Goal: Task Accomplishment & Management: Complete application form

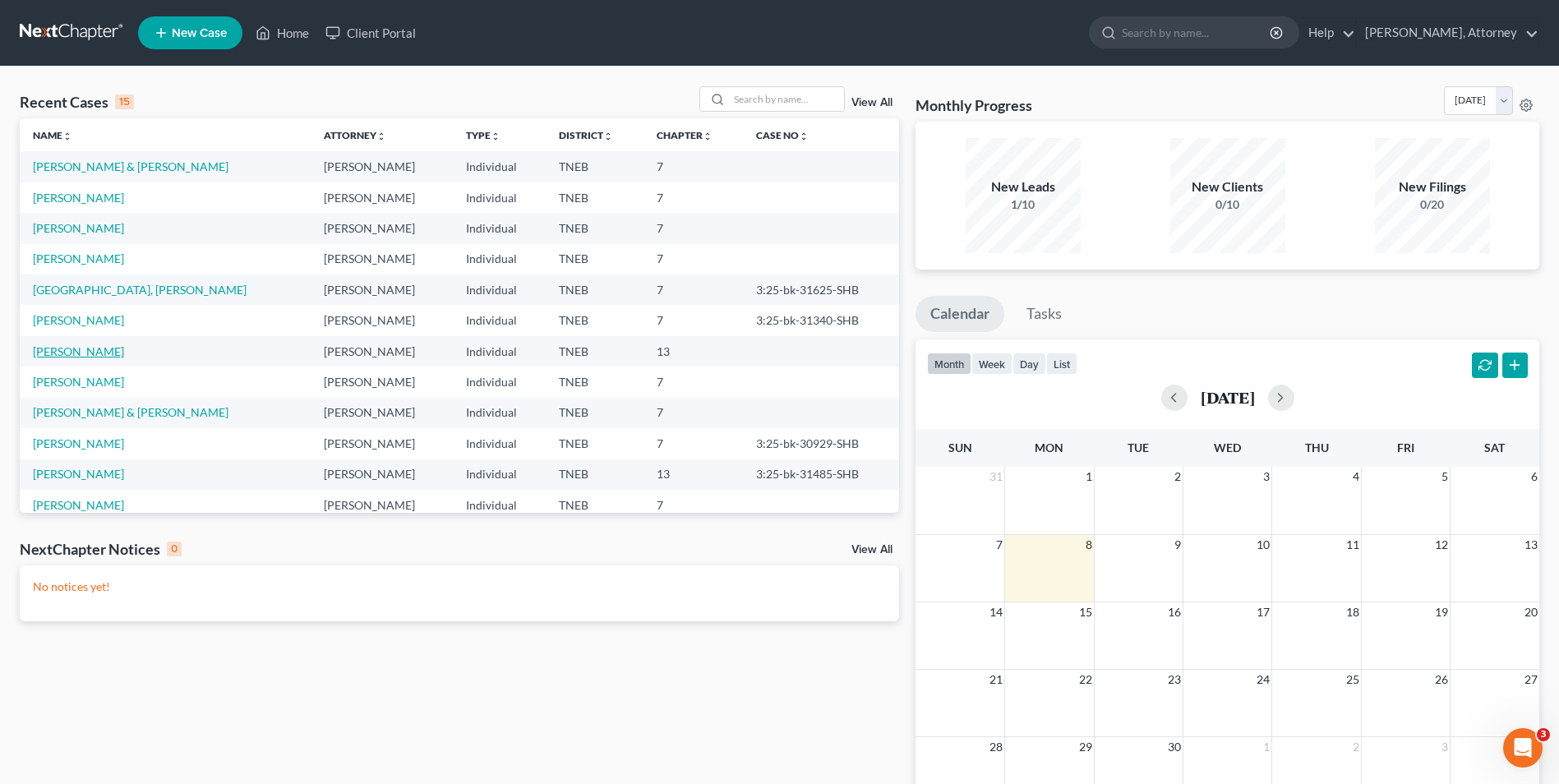
click at [74, 350] on link "[PERSON_NAME]" at bounding box center [78, 351] width 91 height 14
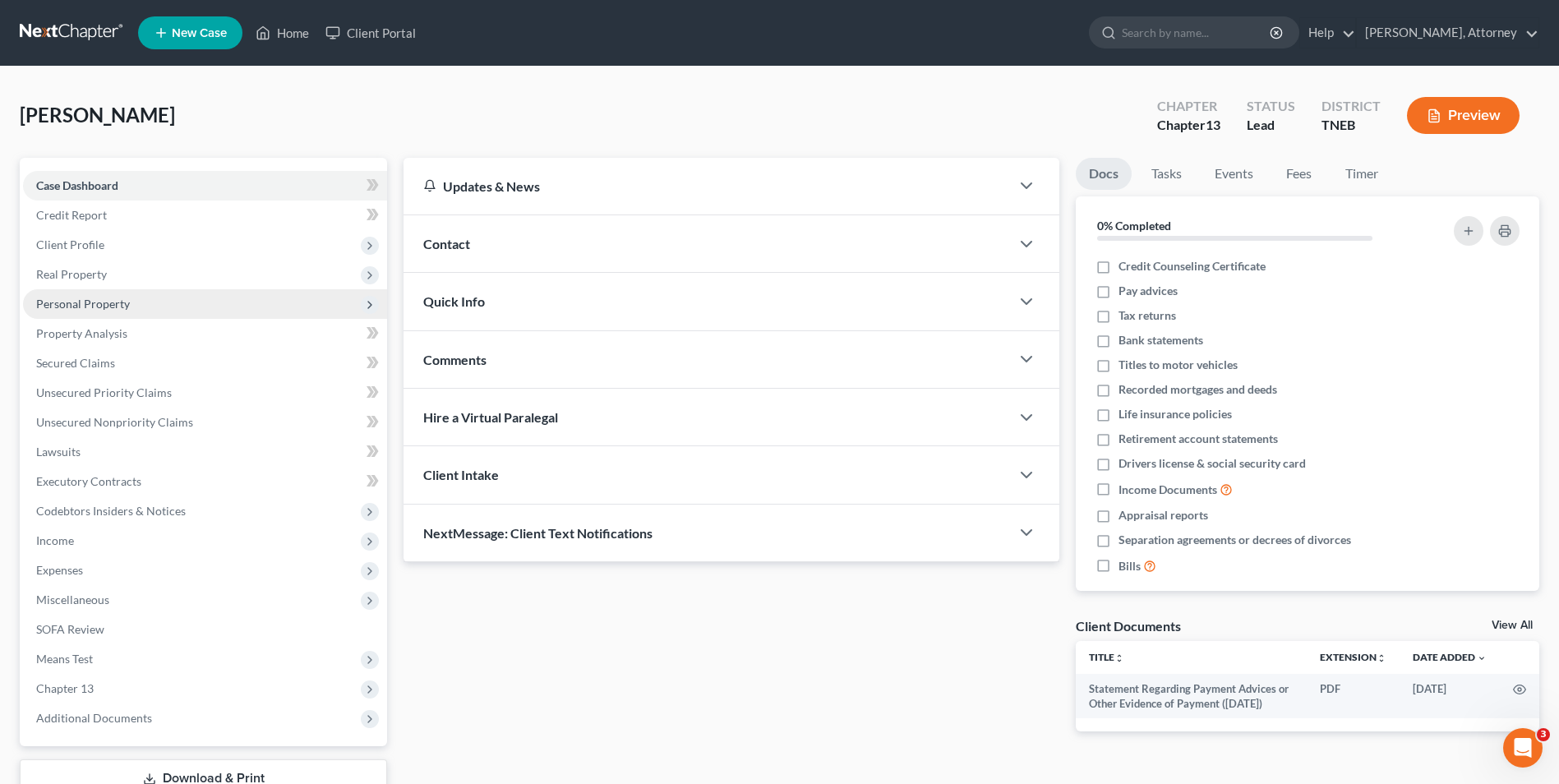
click at [89, 300] on span "Personal Property" at bounding box center [83, 303] width 94 height 14
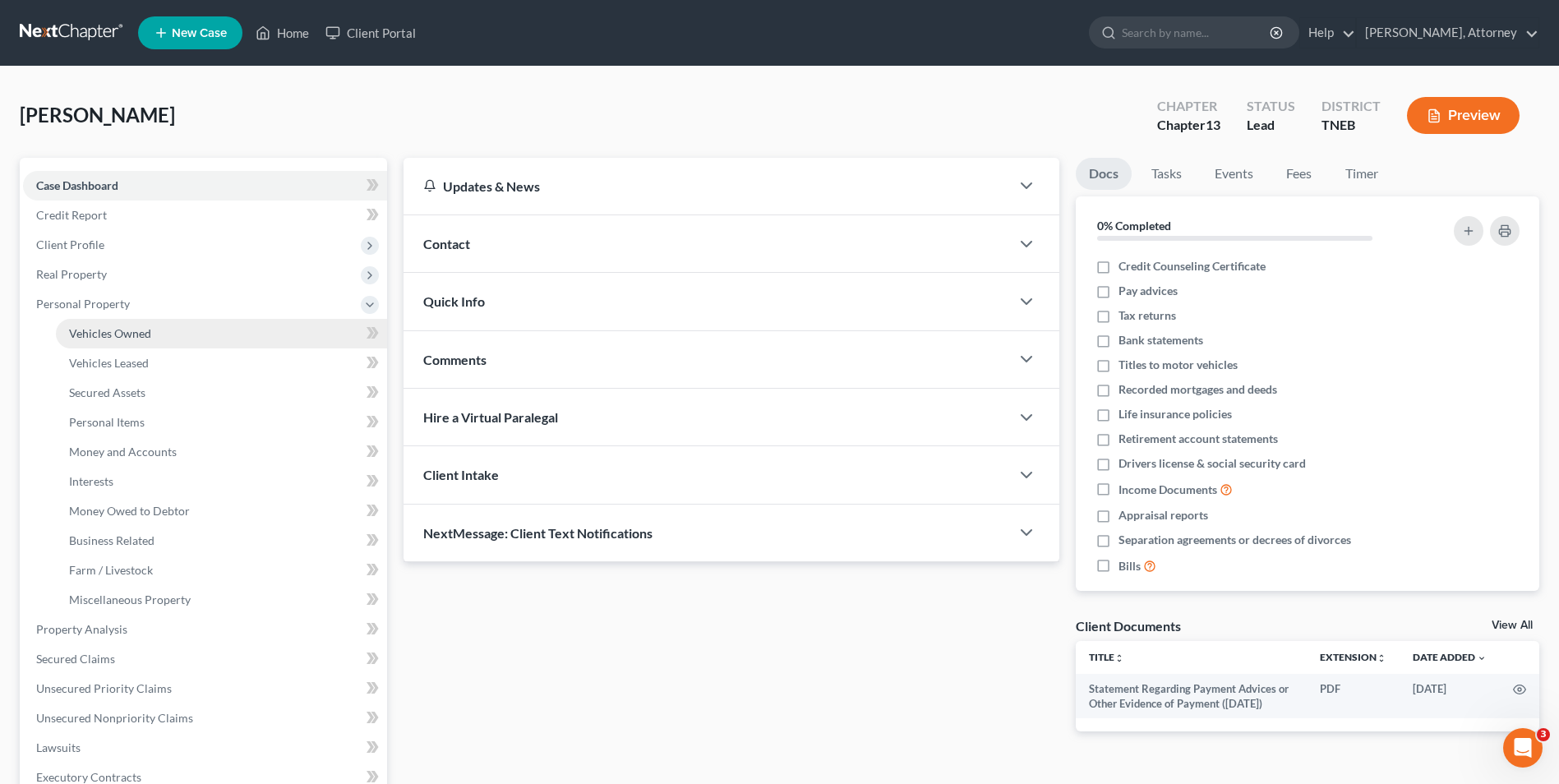
click at [108, 334] on span "Vehicles Owned" at bounding box center [110, 333] width 82 height 14
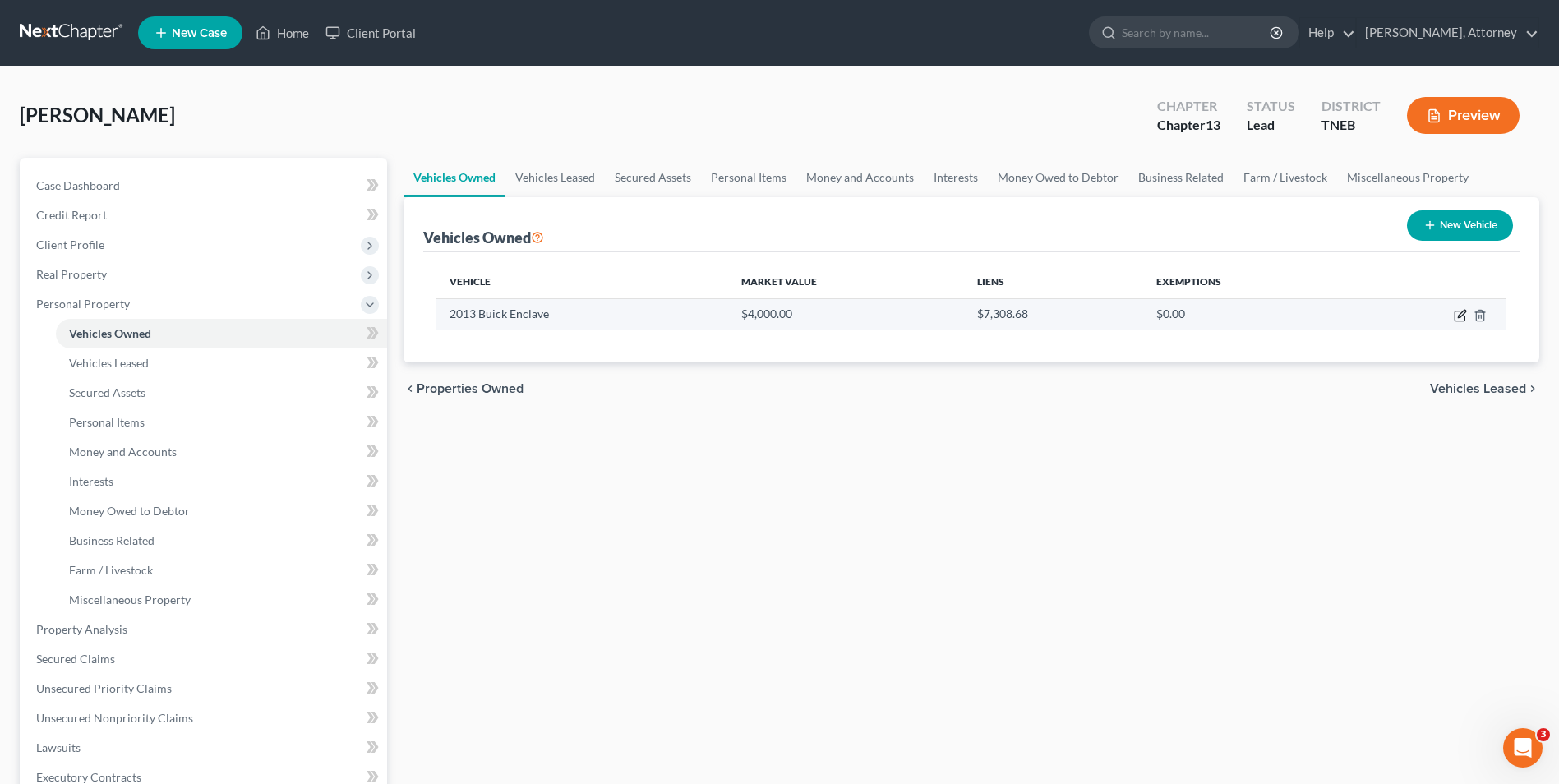
click at [1459, 316] on icon "button" at bounding box center [1461, 313] width 8 height 8
select select "0"
select select "13"
select select "4"
select select "0"
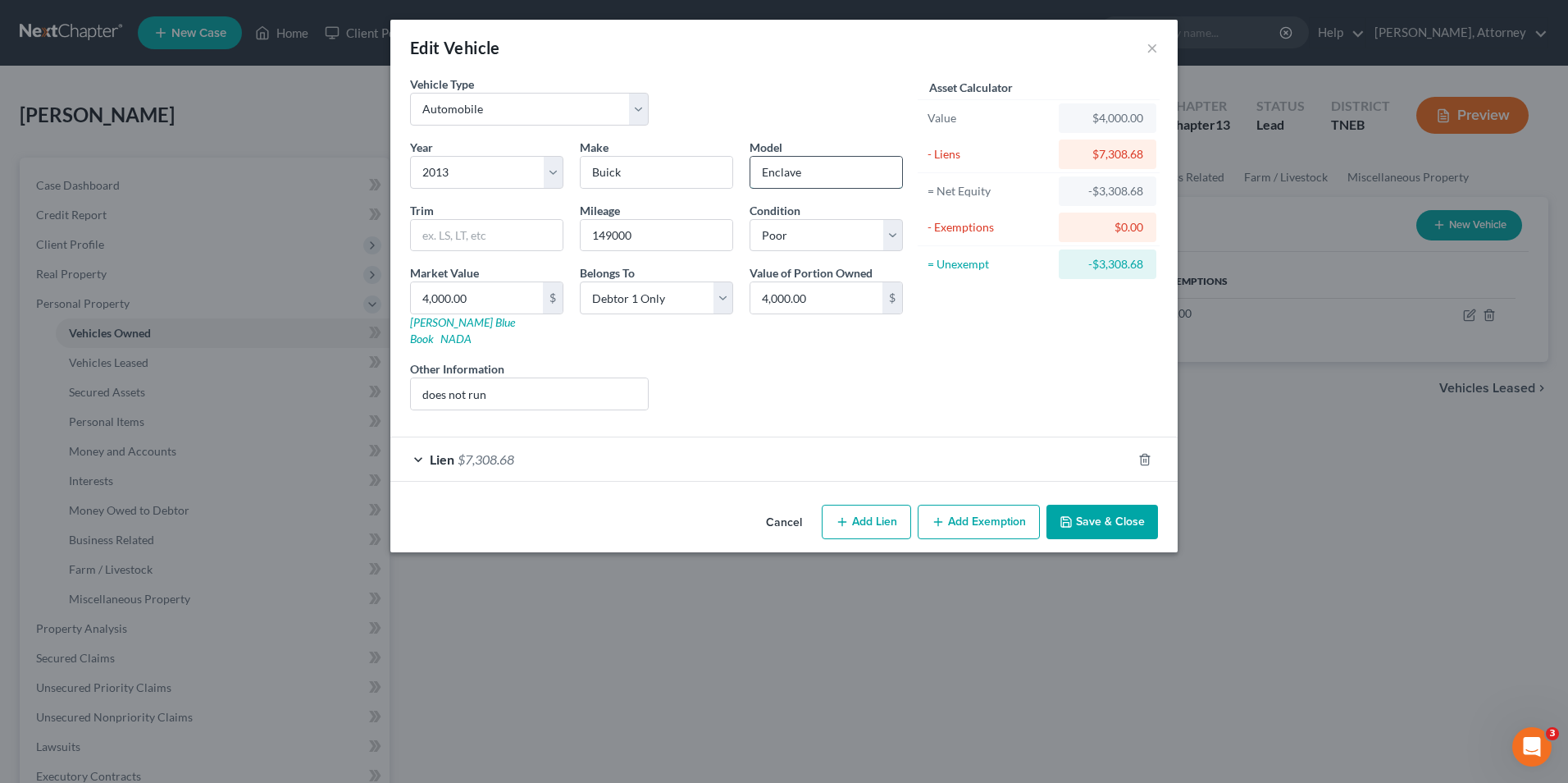
click at [832, 179] on input "Enclave" at bounding box center [827, 172] width 151 height 31
type input "Encore"
click at [1105, 504] on button "Save & Close" at bounding box center [1102, 521] width 112 height 35
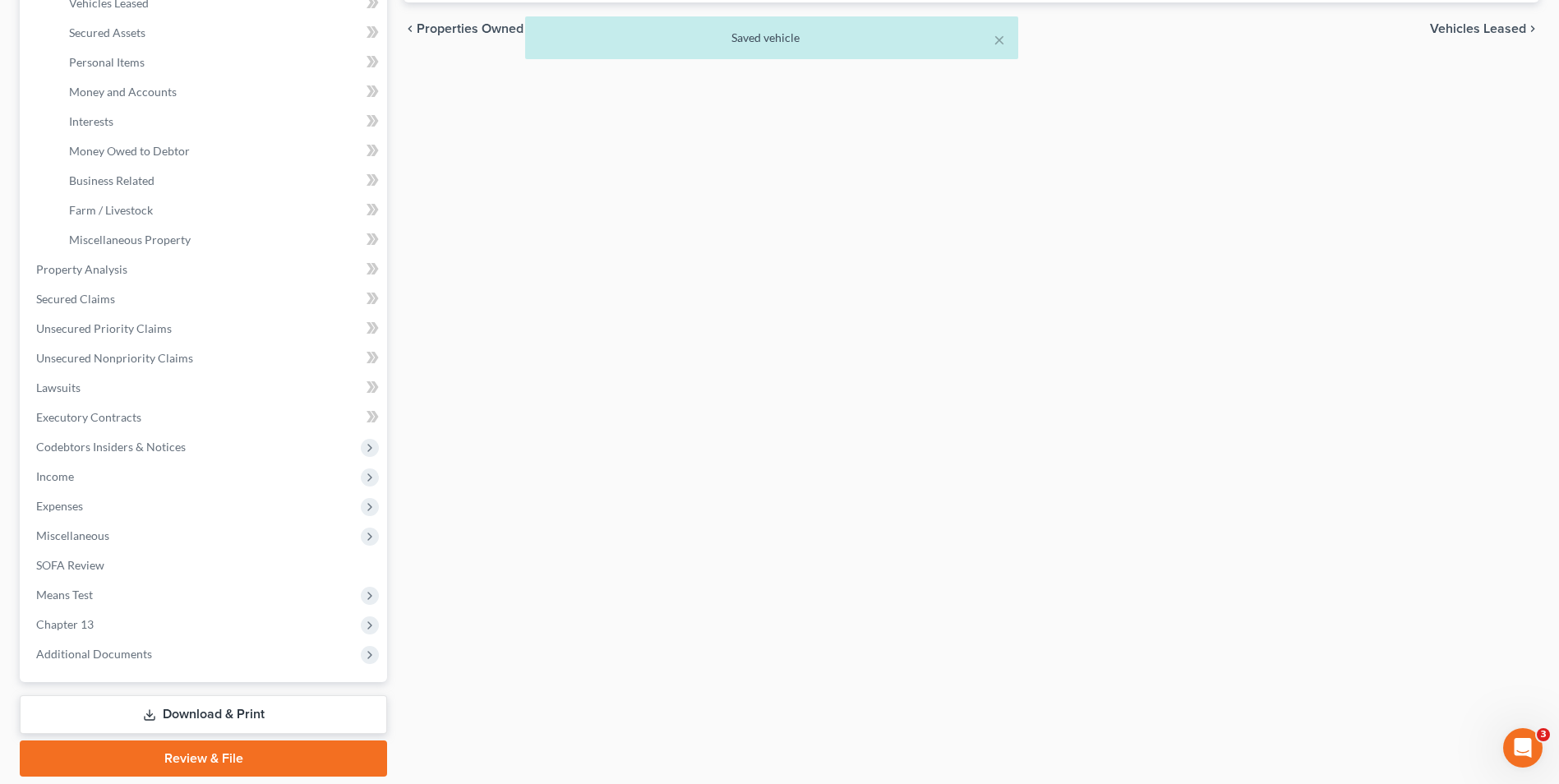
scroll to position [415, 0]
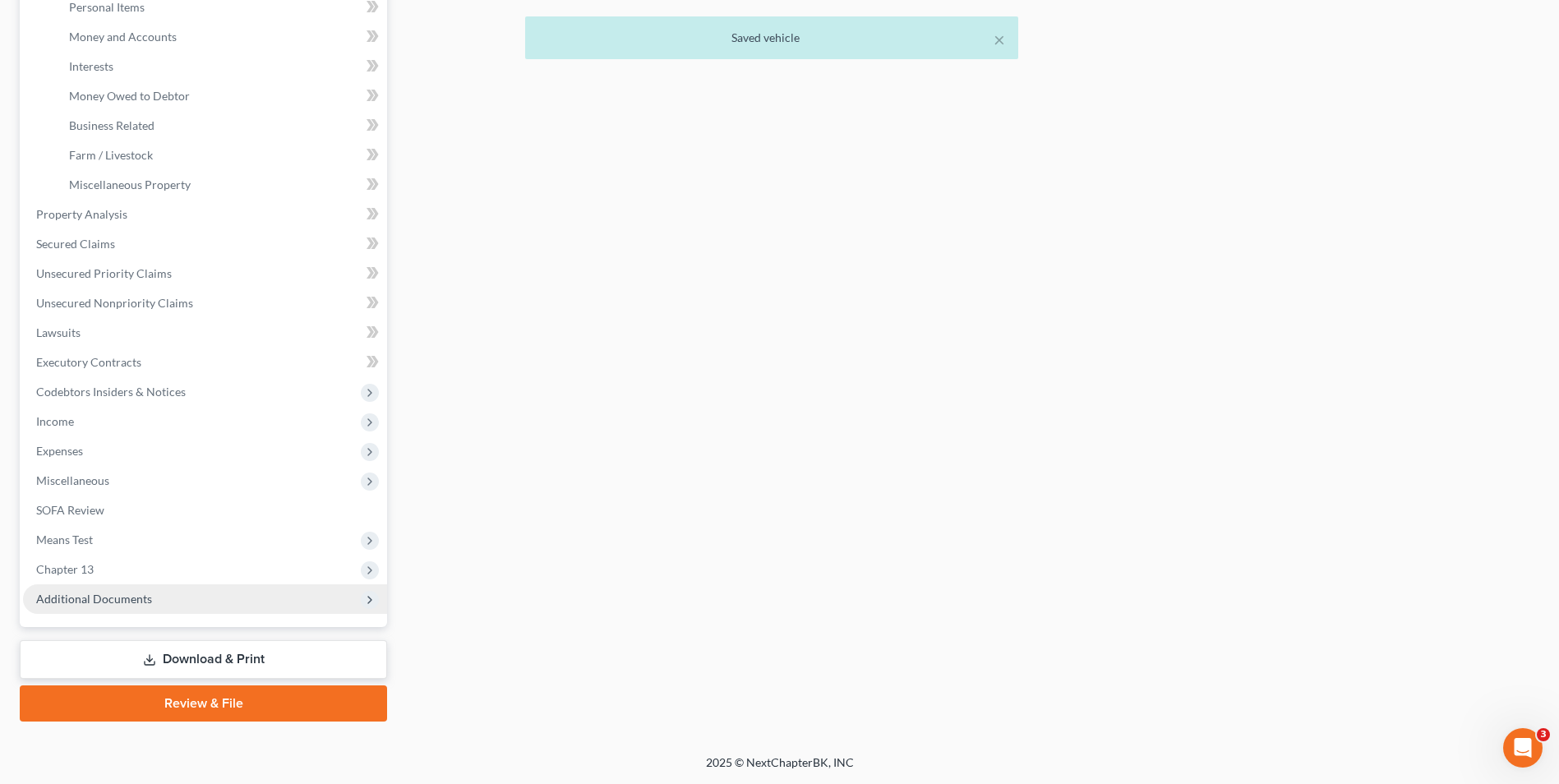
click at [145, 584] on span "Additional Documents" at bounding box center [205, 599] width 364 height 30
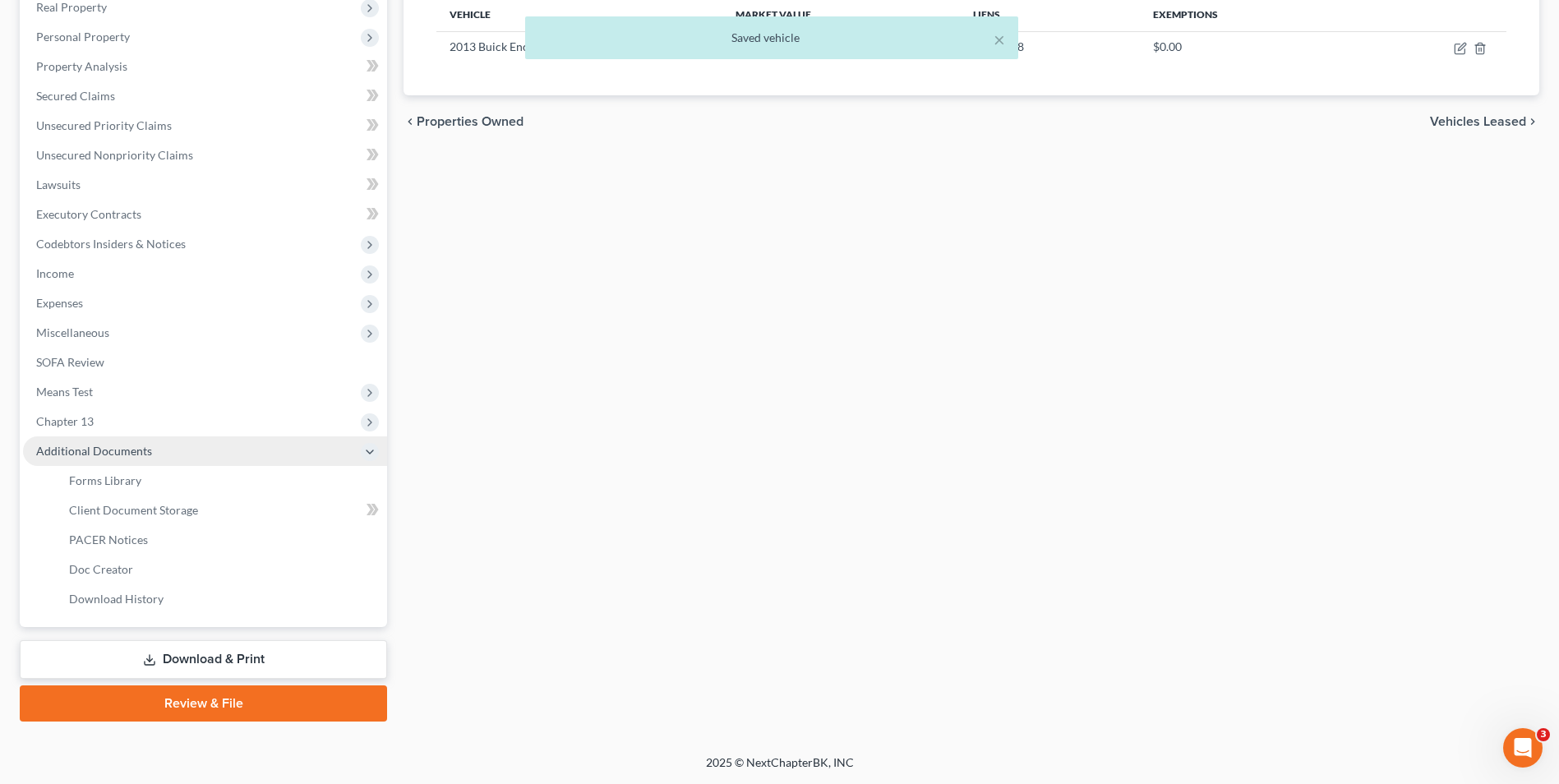
scroll to position [267, 0]
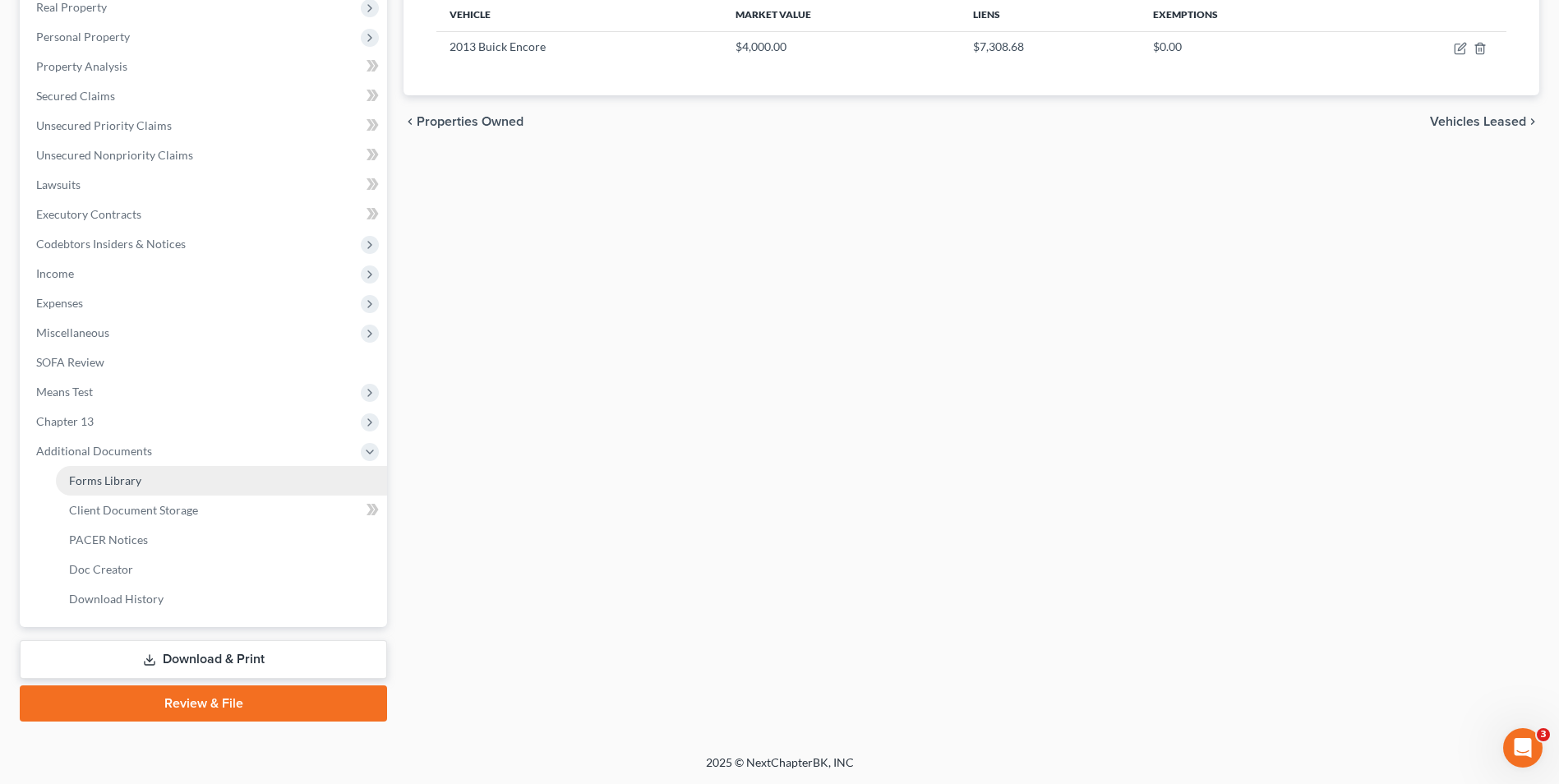
click at [152, 470] on link "Forms Library" at bounding box center [221, 481] width 331 height 30
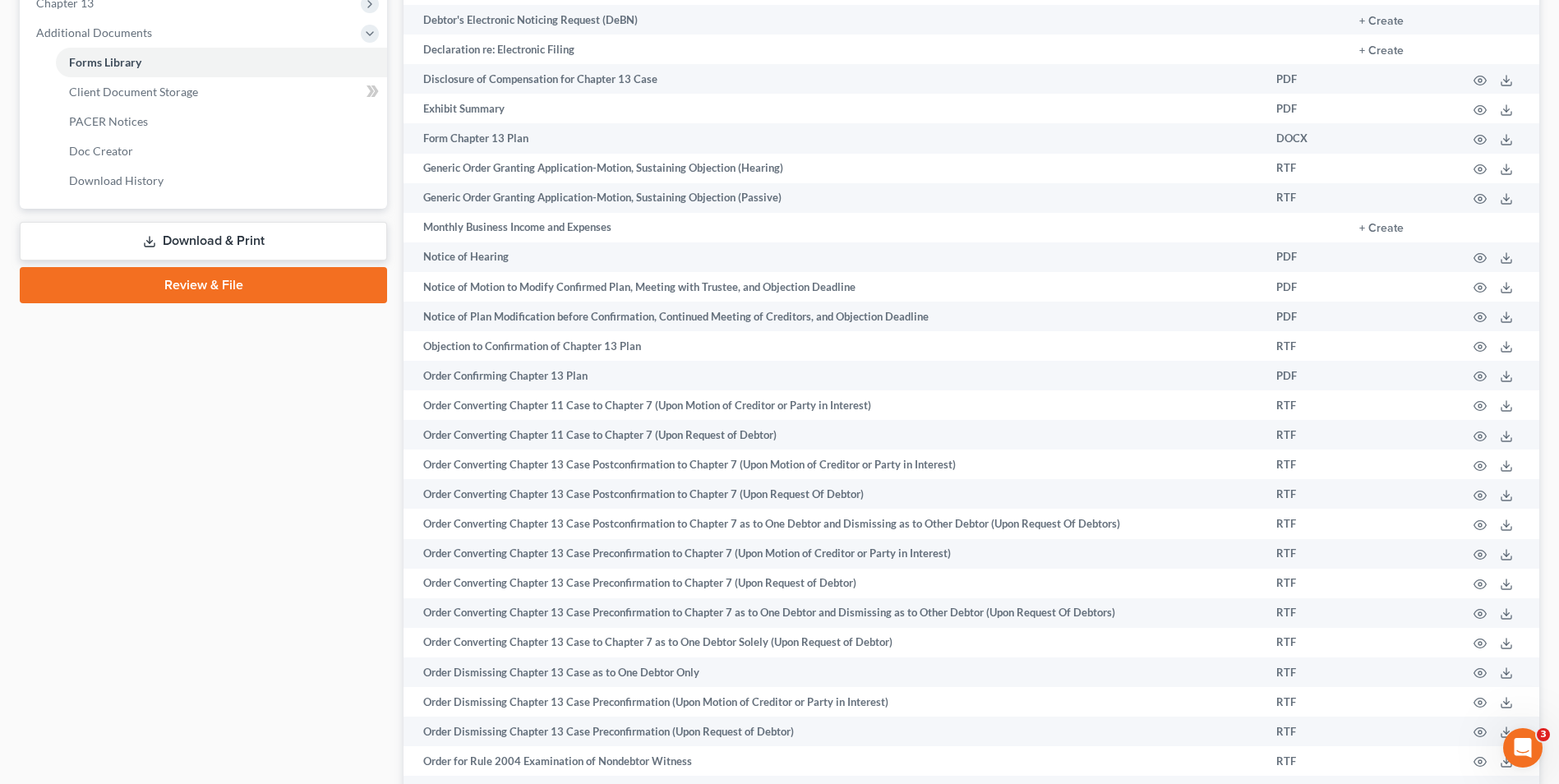
scroll to position [1121, 0]
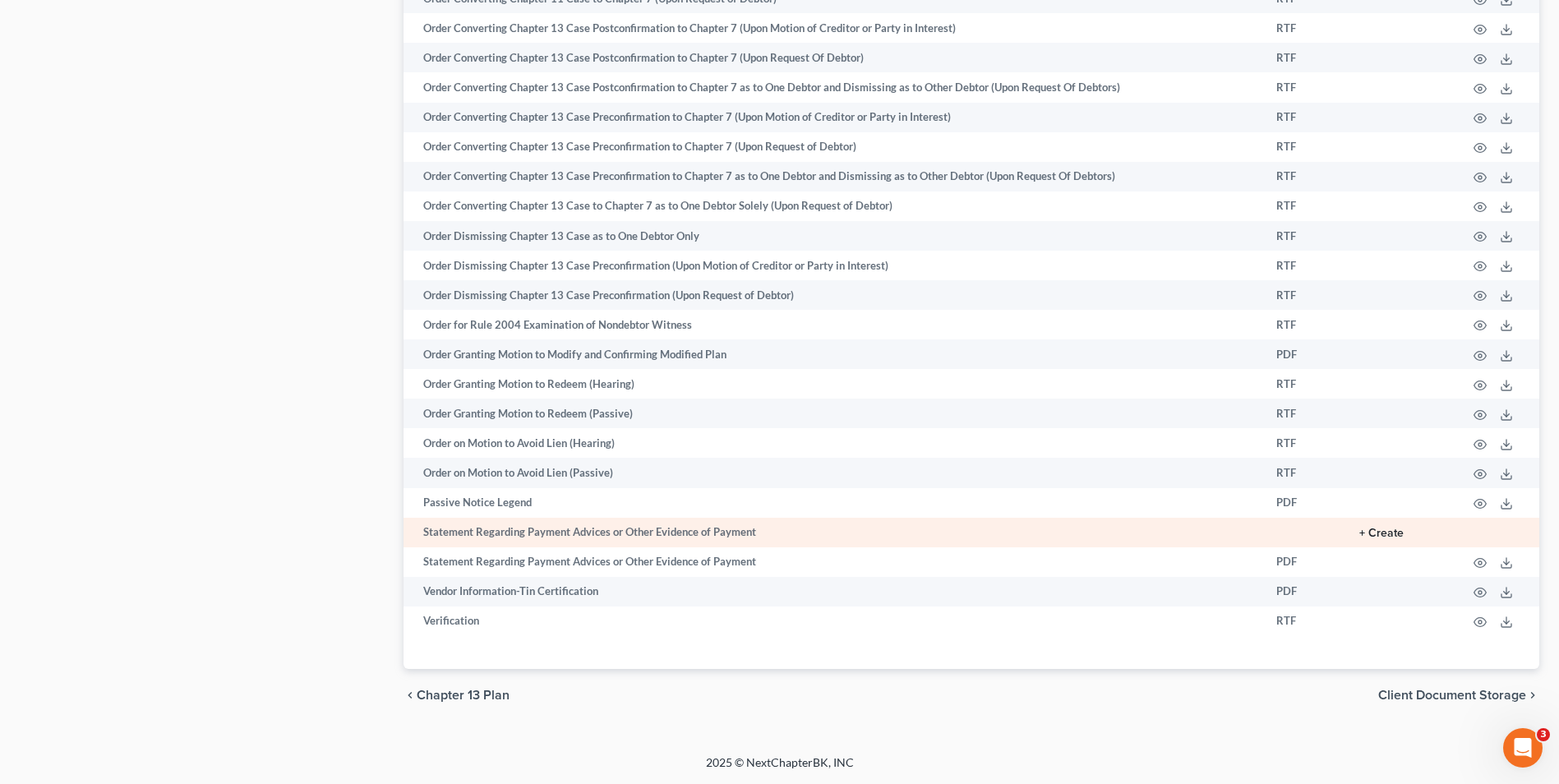
click at [1393, 529] on button "+ Create" at bounding box center [1381, 534] width 45 height 12
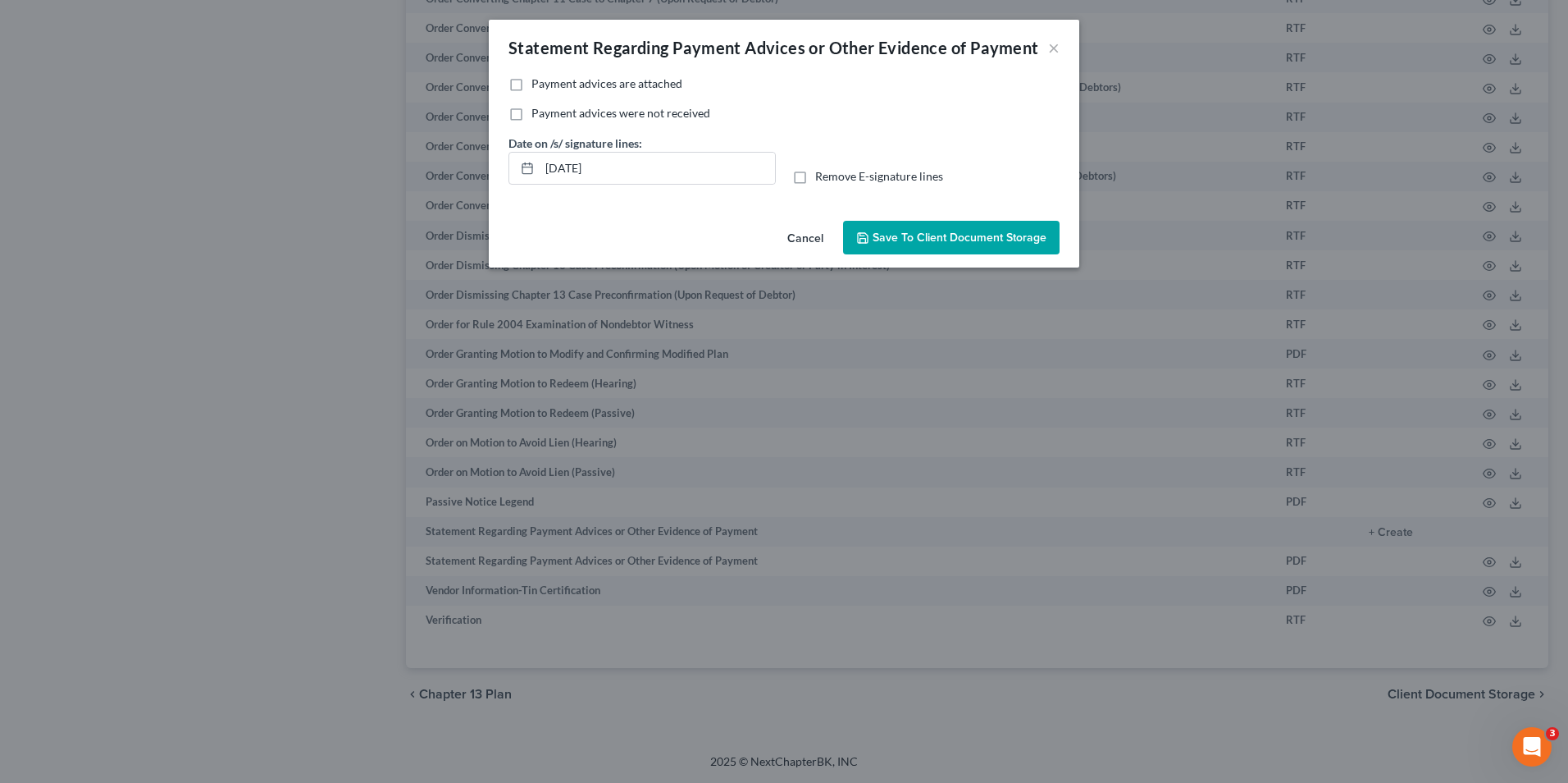
click at [531, 85] on label "Payment advices are attached" at bounding box center [606, 83] width 151 height 16
click at [538, 85] on input "Payment advices are attached" at bounding box center [543, 81] width 11 height 11
checkbox input "true"
click at [935, 231] on span "Save to Client Document Storage" at bounding box center [959, 237] width 174 height 14
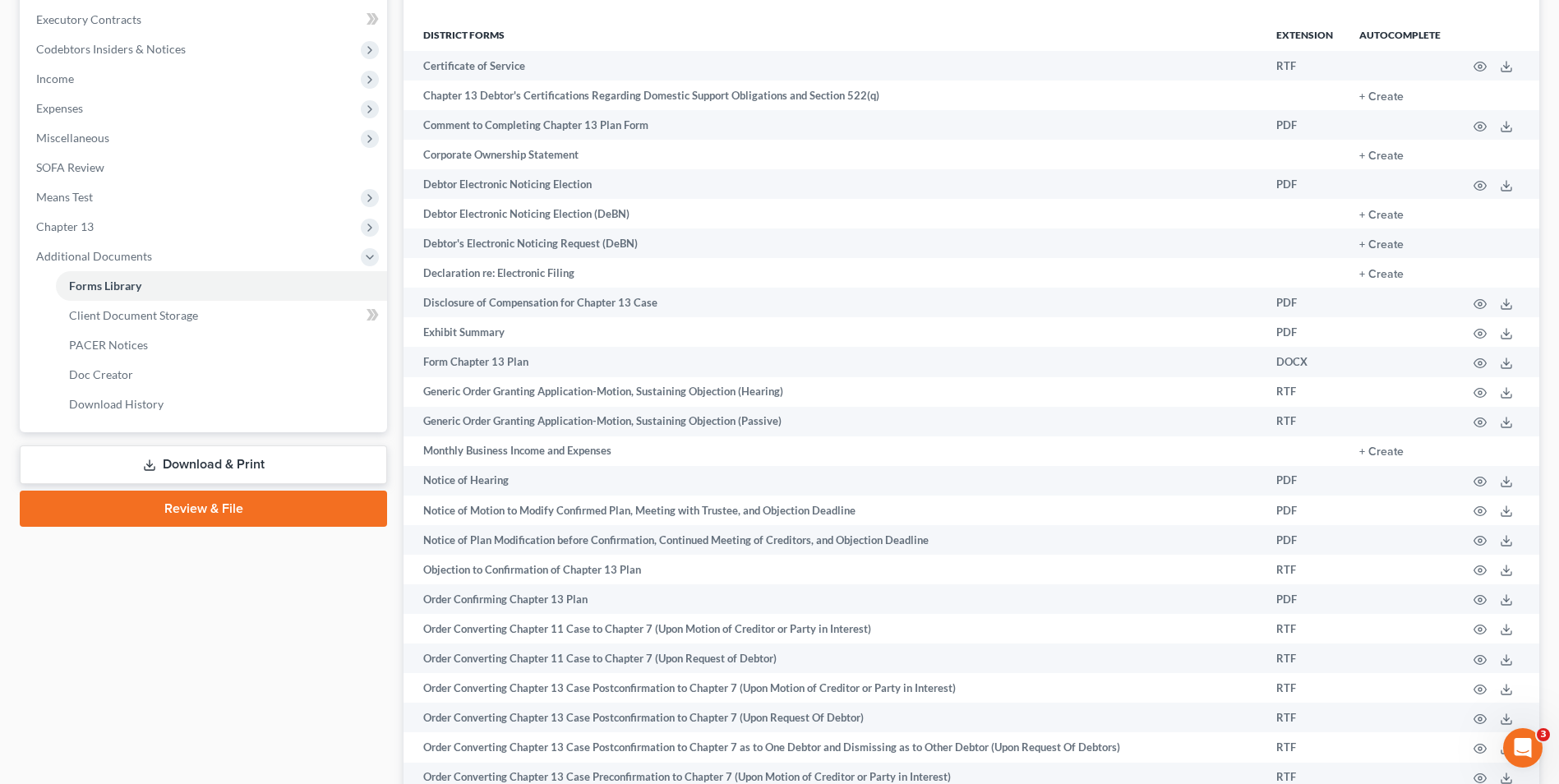
scroll to position [436, 0]
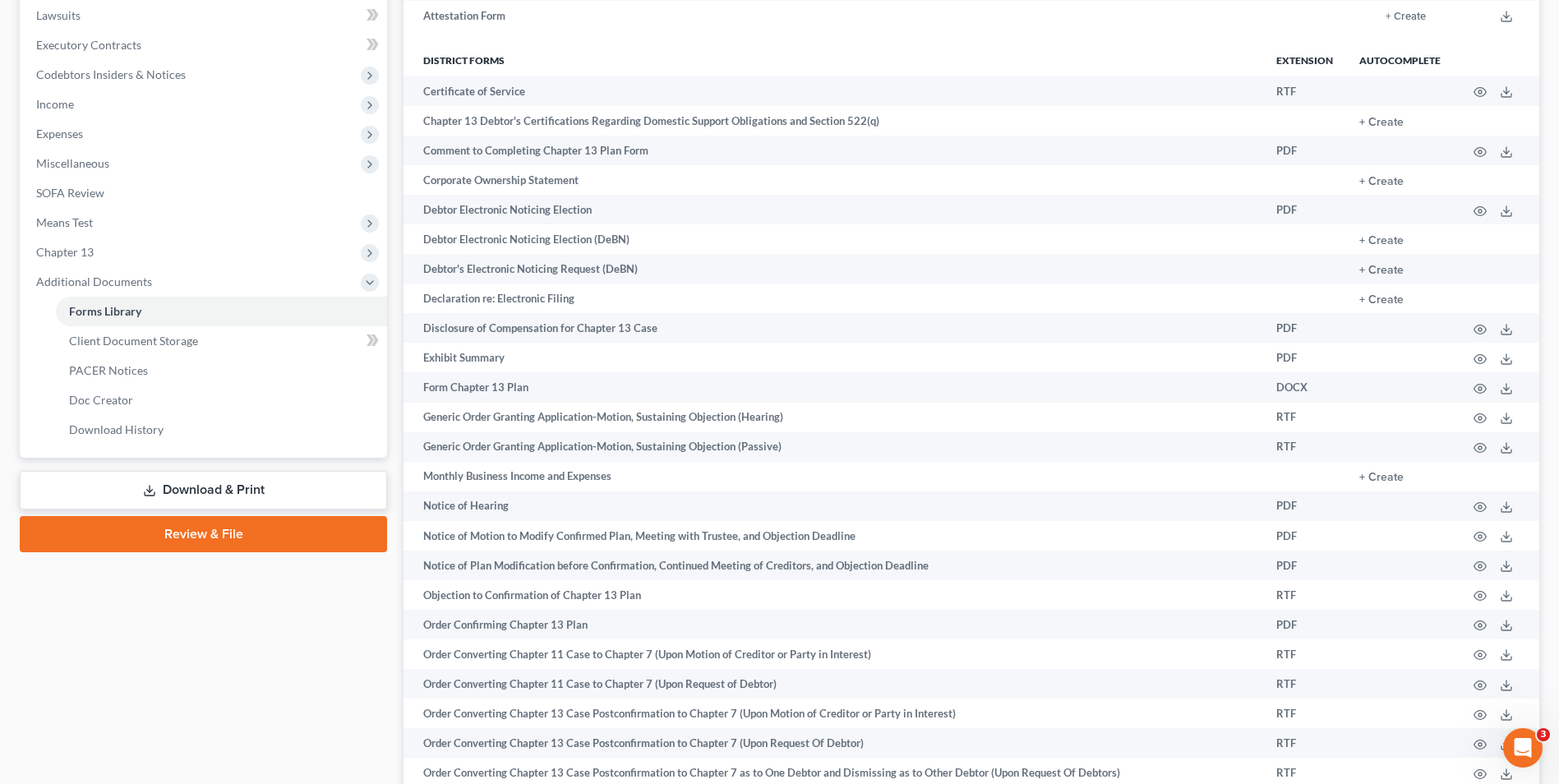
click at [263, 503] on link "Download & Print" at bounding box center [203, 490] width 368 height 39
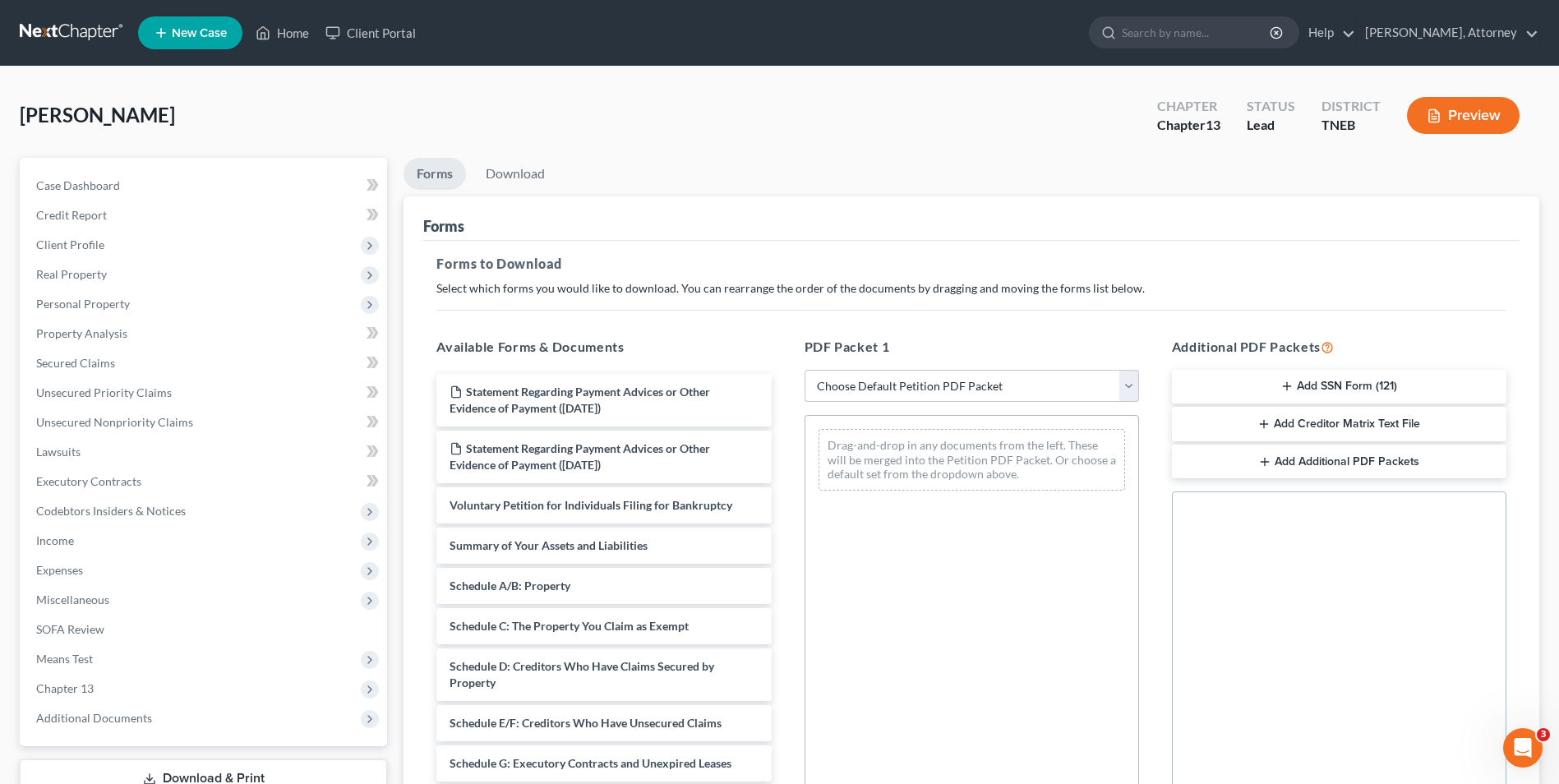
click at [992, 372] on select "Choose Default Petition PDF Packet Complete Bankruptcy Petition (all forms and …" at bounding box center [971, 386] width 335 height 33
select select "0"
click at [804, 370] on select "Choose Default Petition PDF Packet Complete Bankruptcy Petition (all forms and …" at bounding box center [971, 386] width 335 height 33
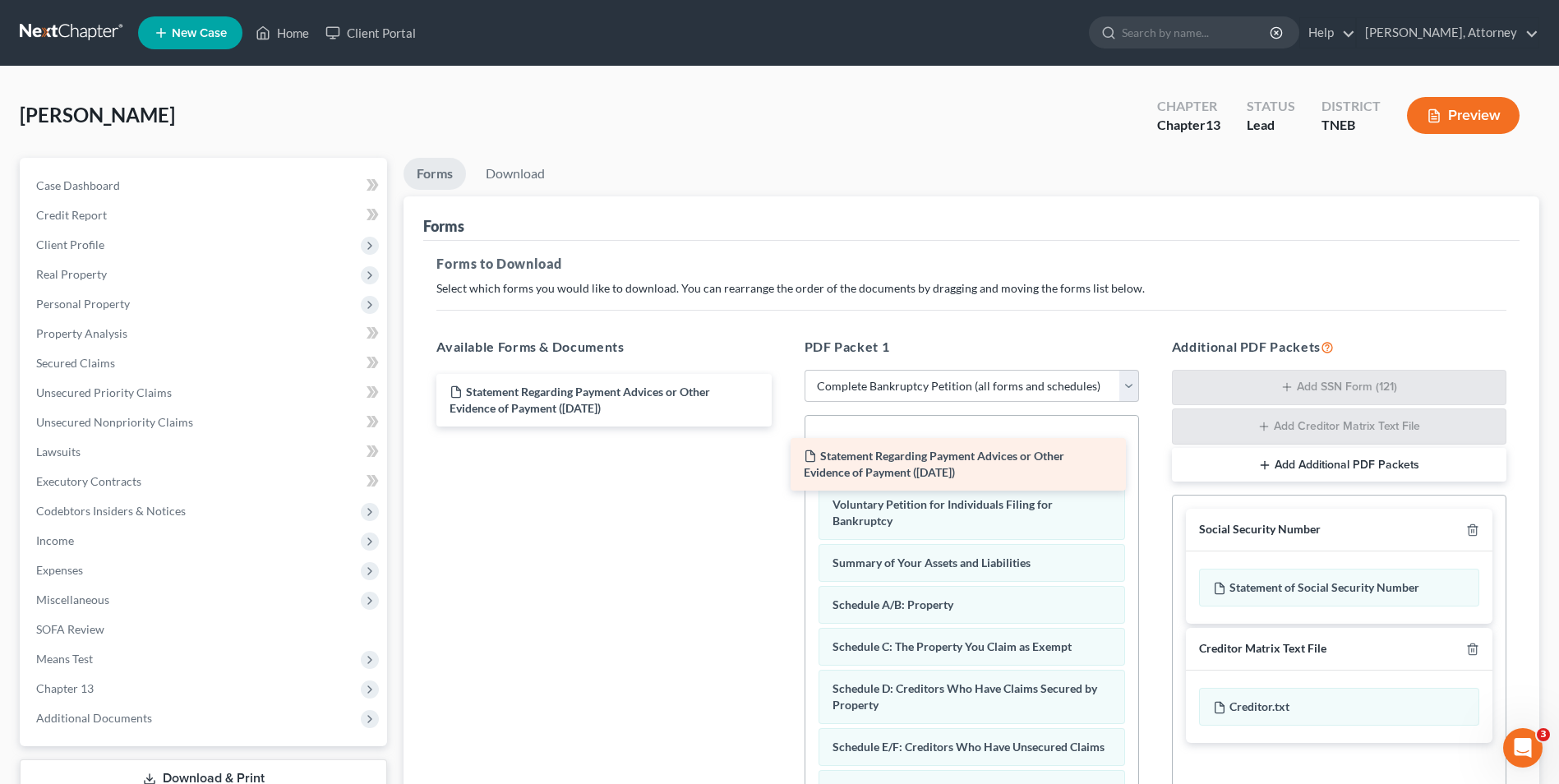
drag, startPoint x: 653, startPoint y: 402, endPoint x: 1007, endPoint y: 466, distance: 359.7
click at [784, 427] on div "Statement Regarding Payment Advices or Other Evidence of Payment ([DATE]) State…" at bounding box center [604, 400] width 361 height 52
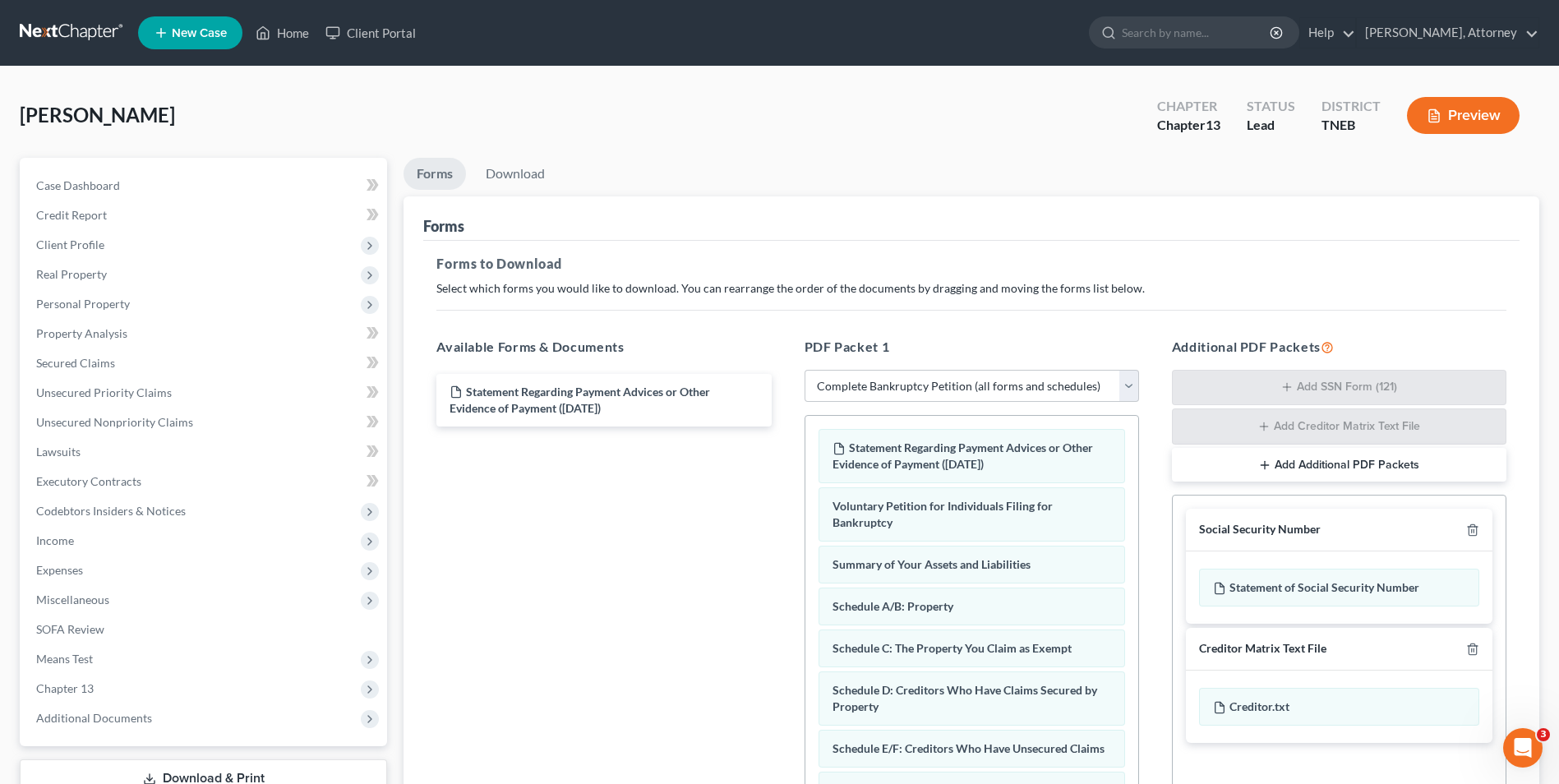
click at [1160, 511] on div "Additional PDF Packets Add SSN Form (121) Add Creditor Matrix Text File Add Add…" at bounding box center [1339, 603] width 368 height 559
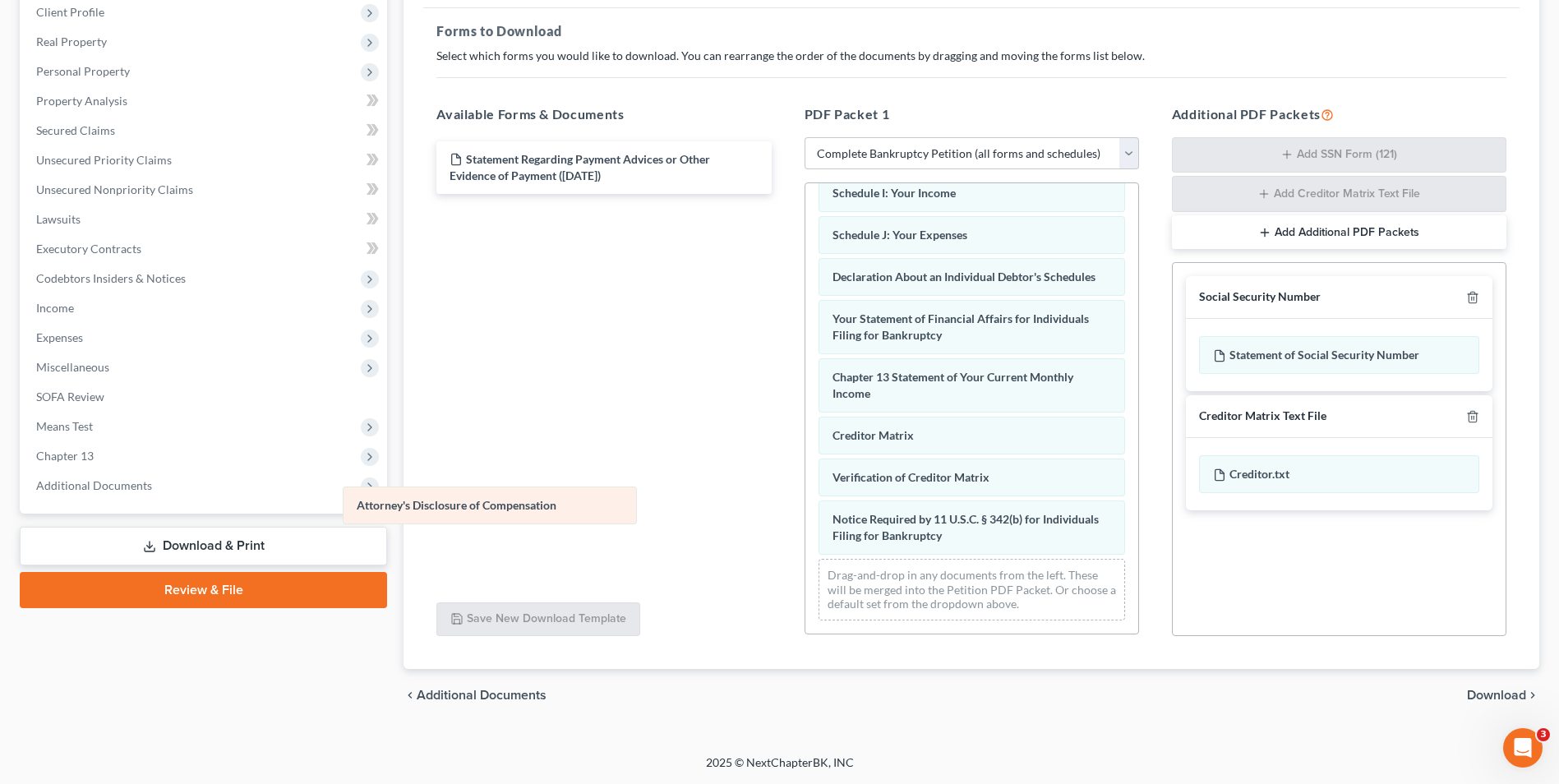
scroll to position [481, 0]
drag, startPoint x: 932, startPoint y: 536, endPoint x: 449, endPoint y: 504, distance: 484.1
click at [805, 504] on div "Attorney's Disclosure of Compensation Statement Regarding Payment Advices or Ot…" at bounding box center [971, 176] width 333 height 916
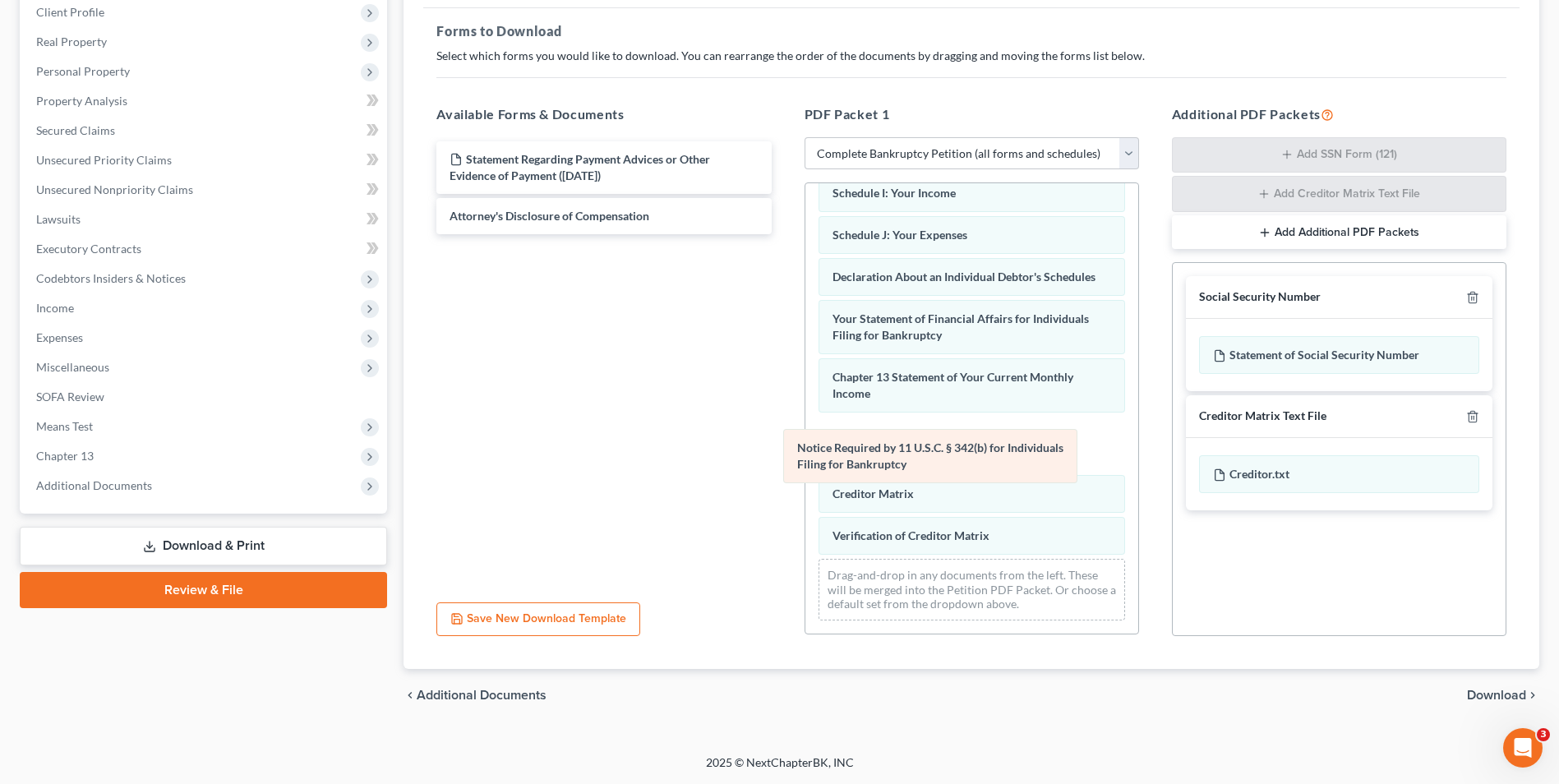
drag, startPoint x: 905, startPoint y: 540, endPoint x: 869, endPoint y: 468, distance: 80.5
click at [869, 468] on div "Notice Required by 11 U.S.C. § 342(b) for Individuals Filing for Bankruptcy Sta…" at bounding box center [971, 176] width 333 height 916
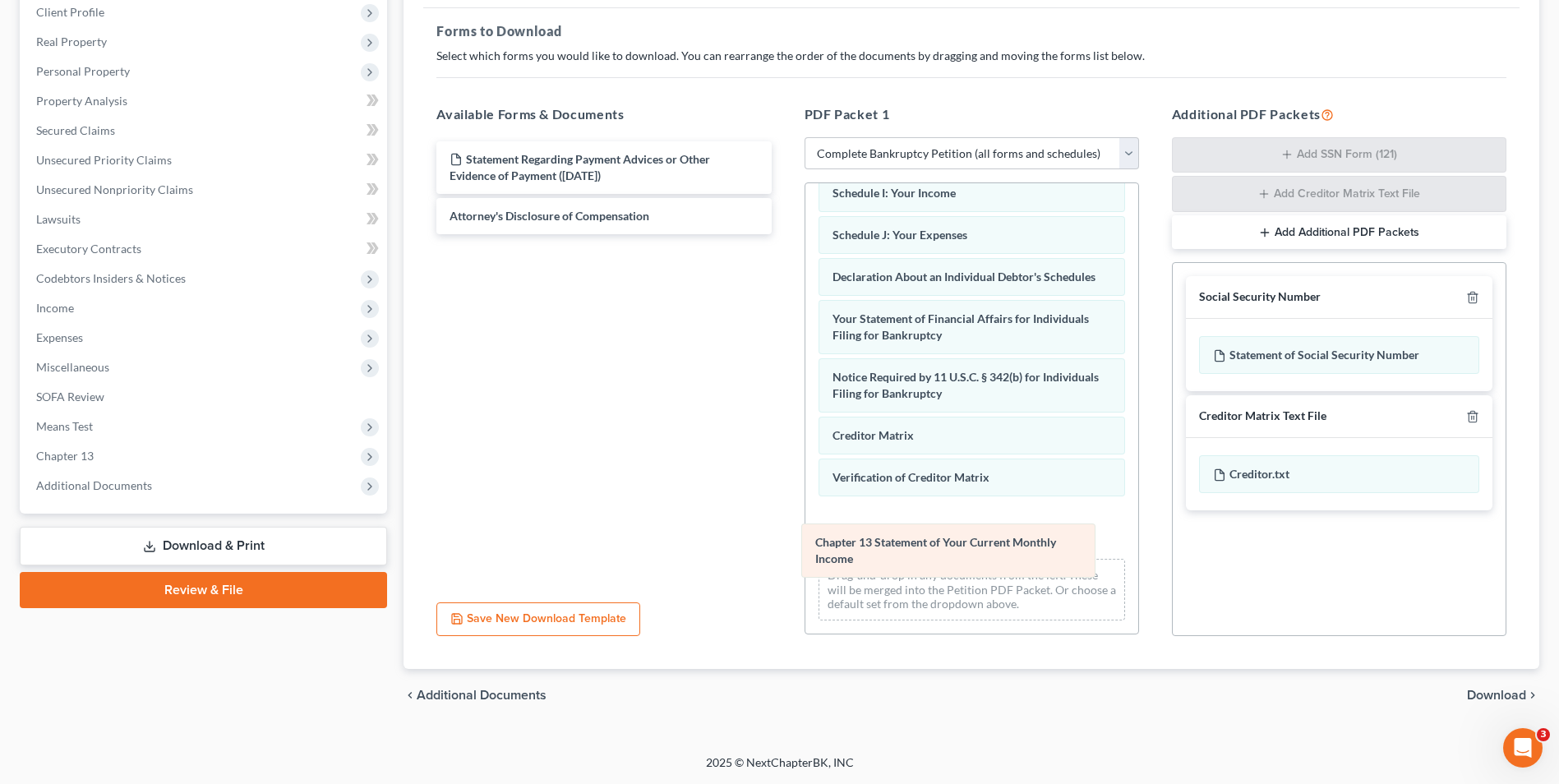
drag, startPoint x: 974, startPoint y: 396, endPoint x: 964, endPoint y: 554, distance: 158.3
click at [964, 554] on div "Chapter 13 Statement of Your Current Monthly Income Statement Regarding Payment…" at bounding box center [971, 176] width 333 height 916
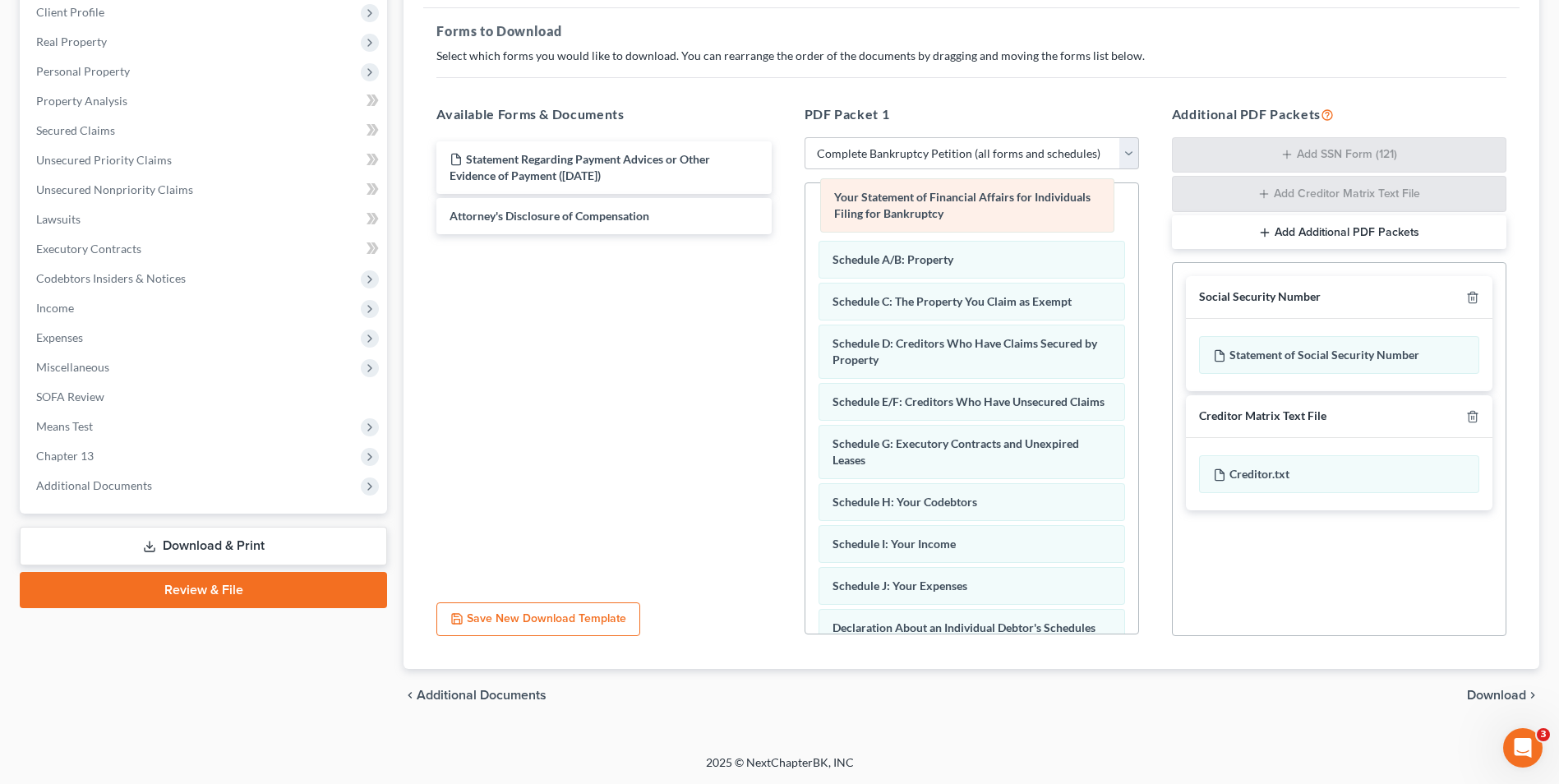
scroll to position [231, 0]
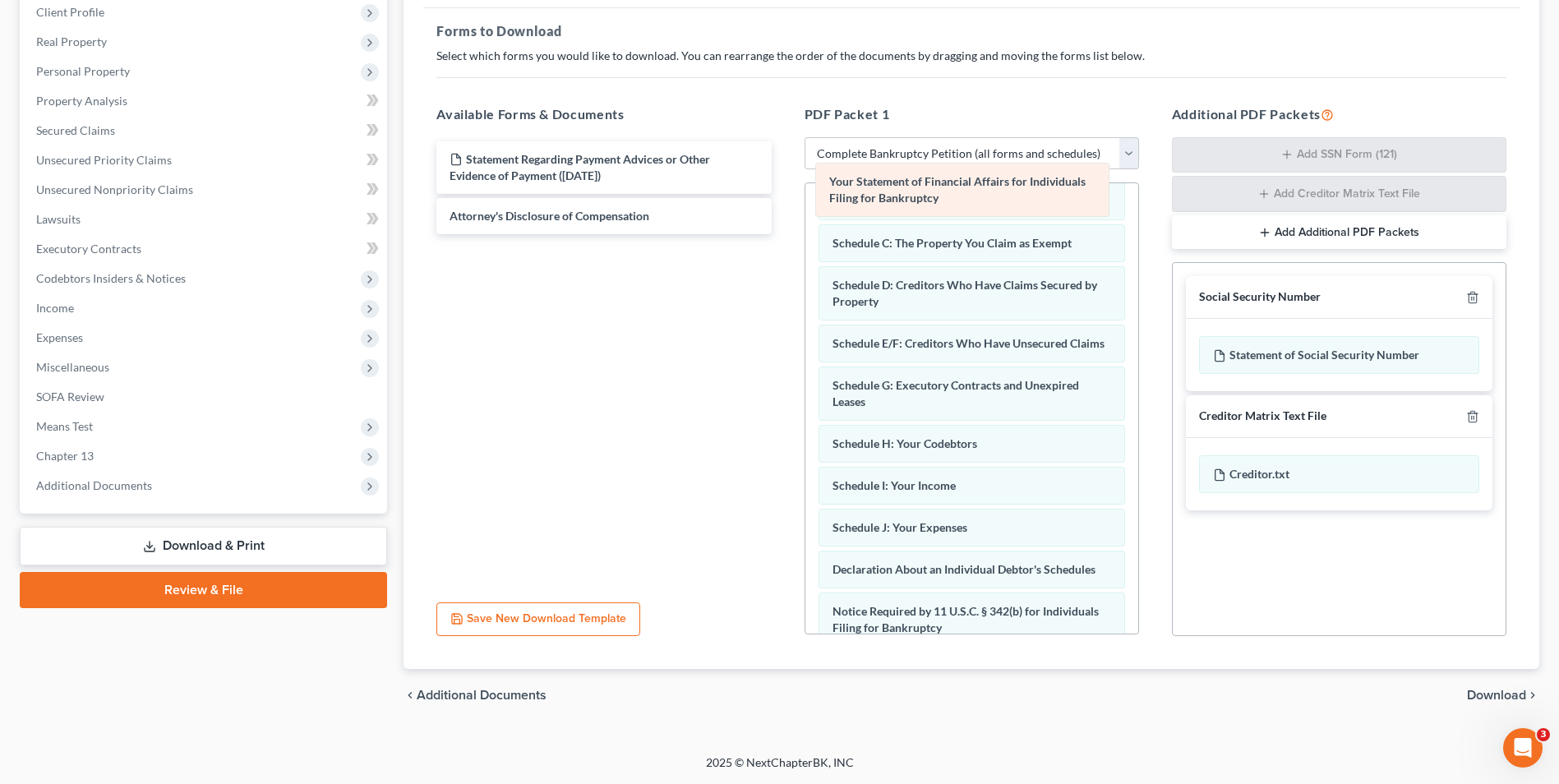
drag, startPoint x: 985, startPoint y: 631, endPoint x: 981, endPoint y: 185, distance: 446.0
click at [981, 185] on div "Your Statement of Financial Affairs for Individuals Filing for Bankruptcy State…" at bounding box center [971, 410] width 333 height 916
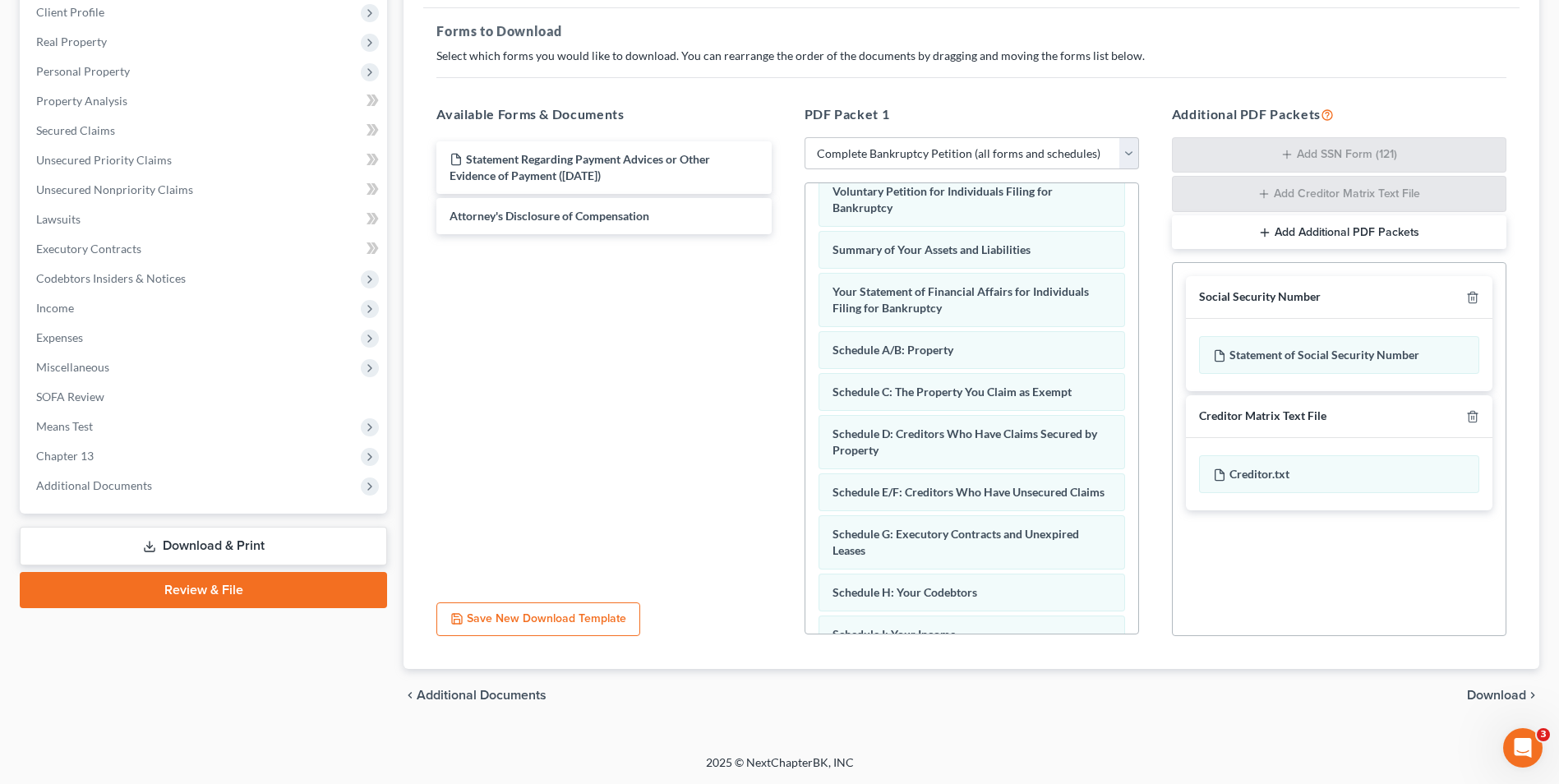
scroll to position [56, 0]
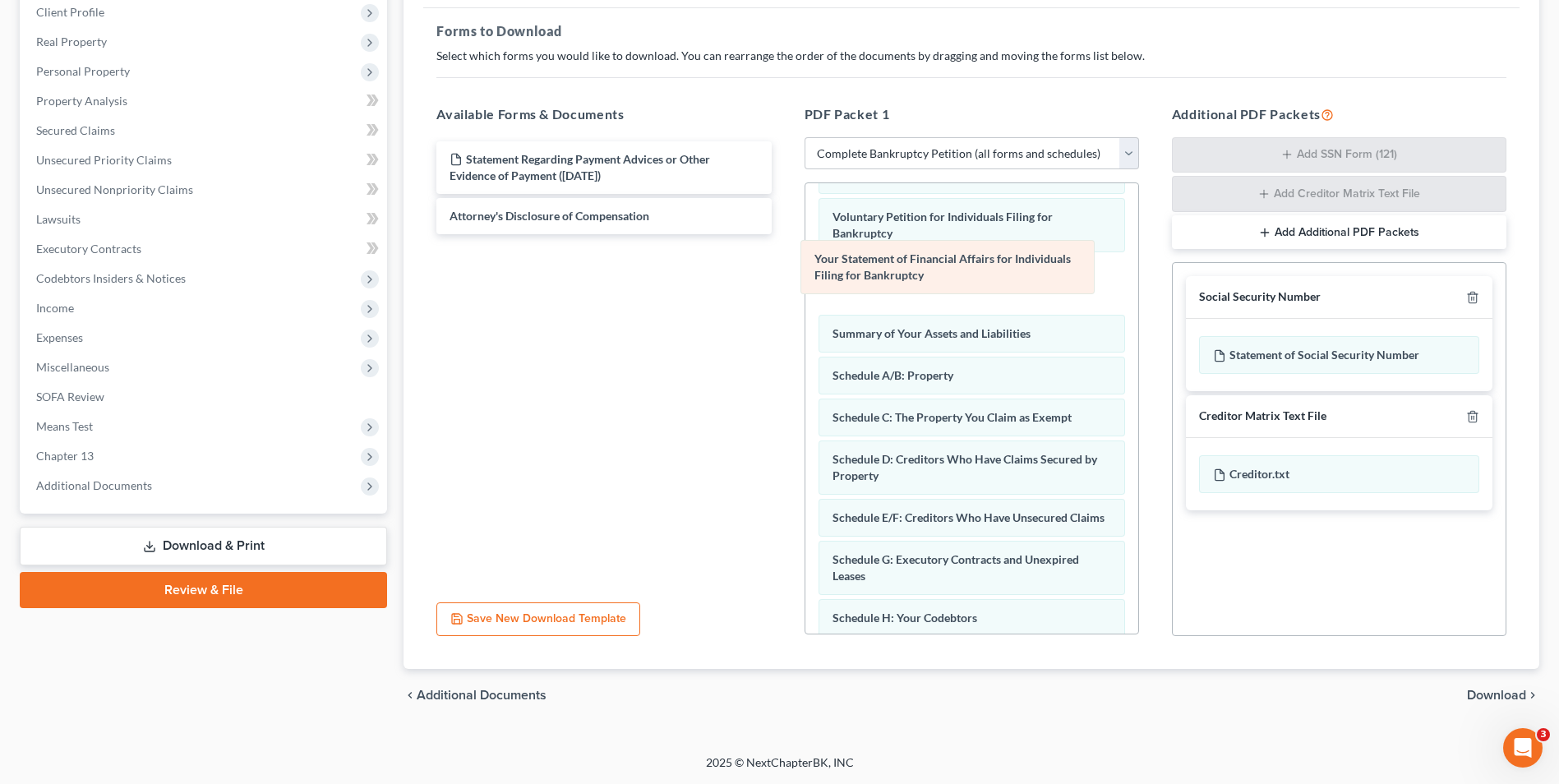
drag, startPoint x: 966, startPoint y: 327, endPoint x: 950, endPoint y: 271, distance: 58.2
click at [950, 271] on div "Your Statement of Financial Affairs for Individuals Filing for Bankruptcy State…" at bounding box center [971, 584] width 333 height 916
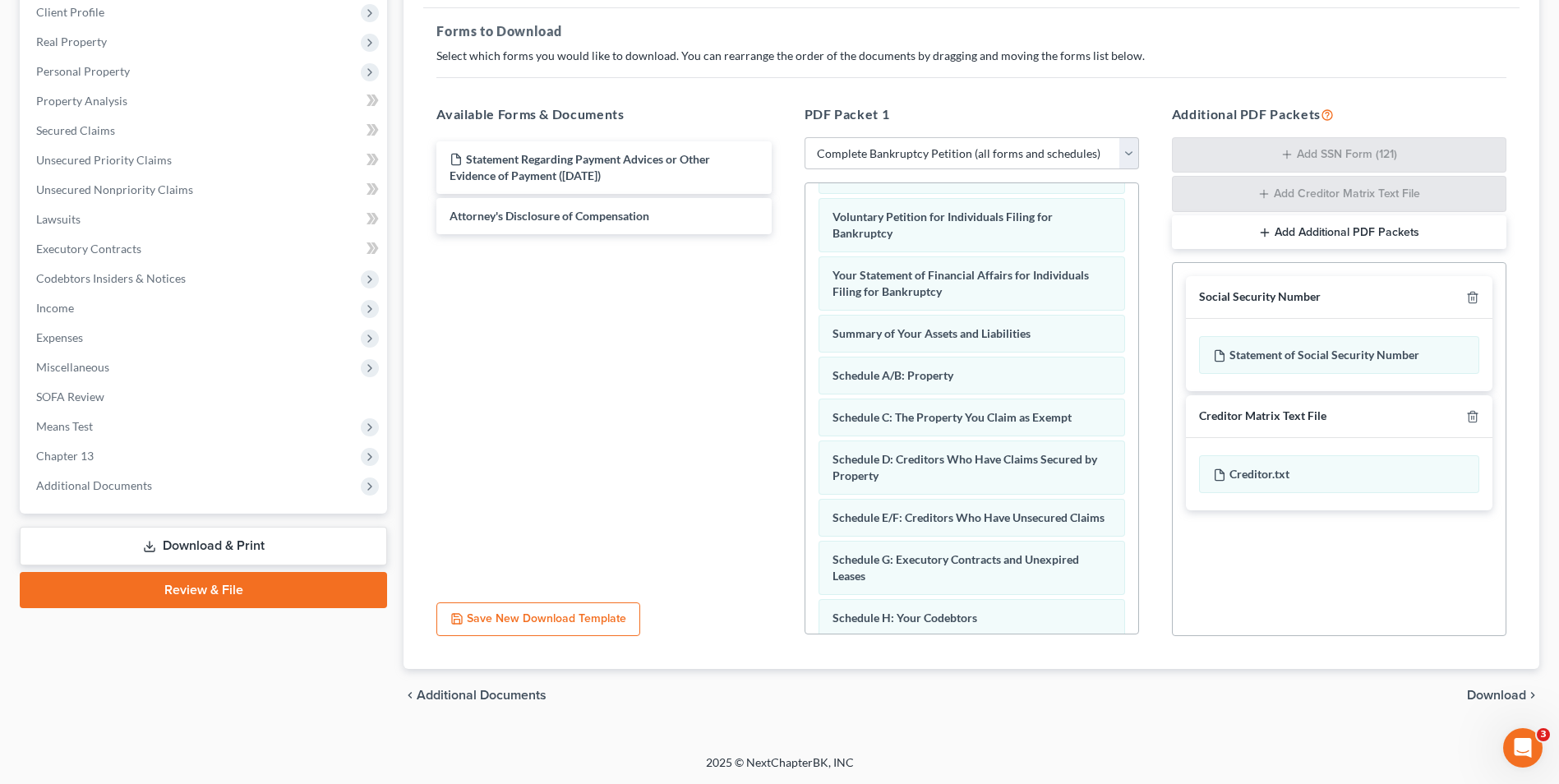
click at [1511, 691] on span "Download" at bounding box center [1496, 695] width 59 height 13
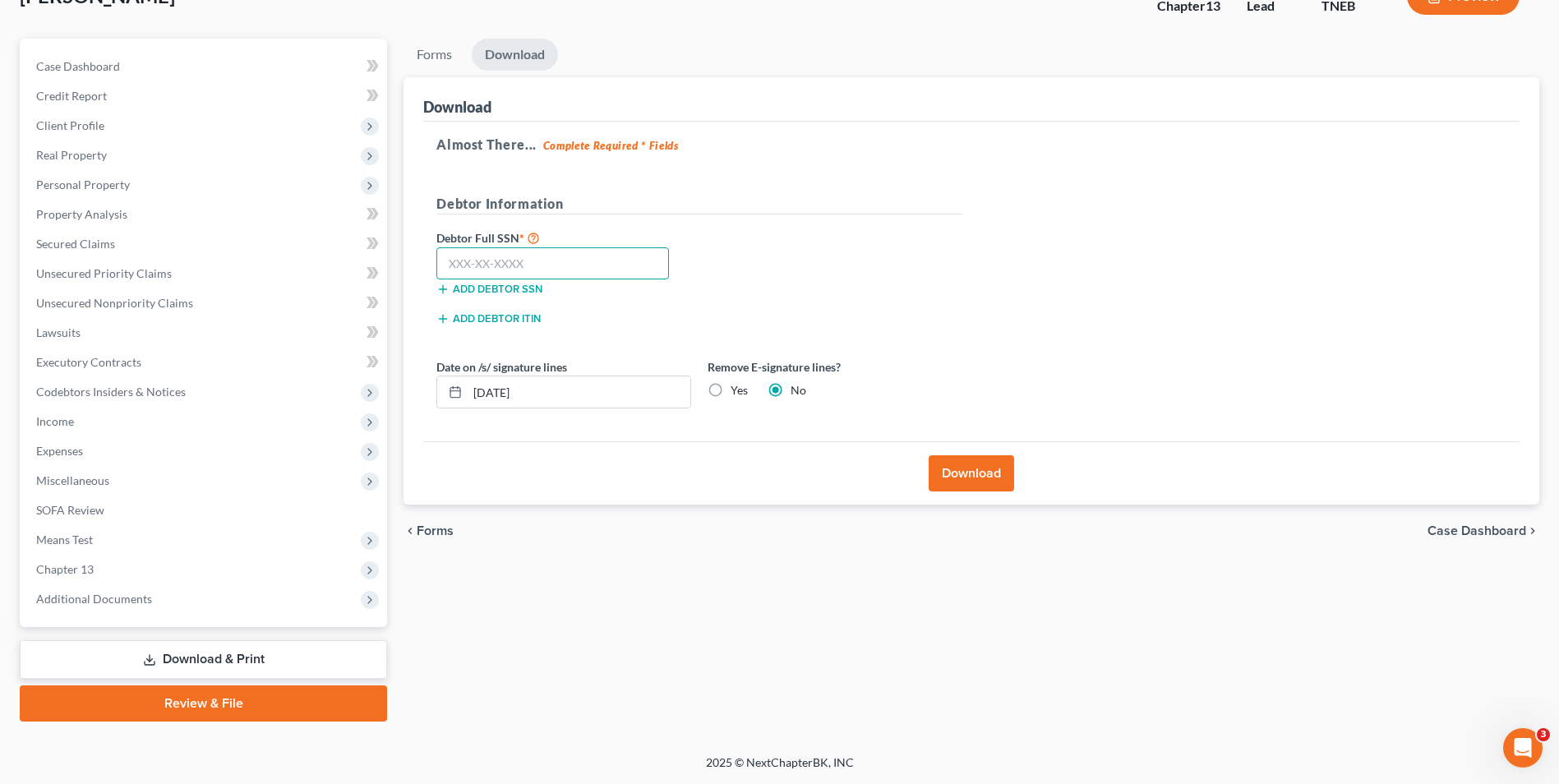
click at [550, 264] on input "text" at bounding box center [552, 263] width 233 height 33
type input "411-21-8882"
drag, startPoint x: 982, startPoint y: 438, endPoint x: 980, endPoint y: 466, distance: 28.1
click at [980, 466] on div "Download Almost There... Complete Required * Fields Debtor Information Debtor F…" at bounding box center [970, 292] width 1136 height 428
click at [980, 466] on button "Download" at bounding box center [970, 473] width 85 height 36
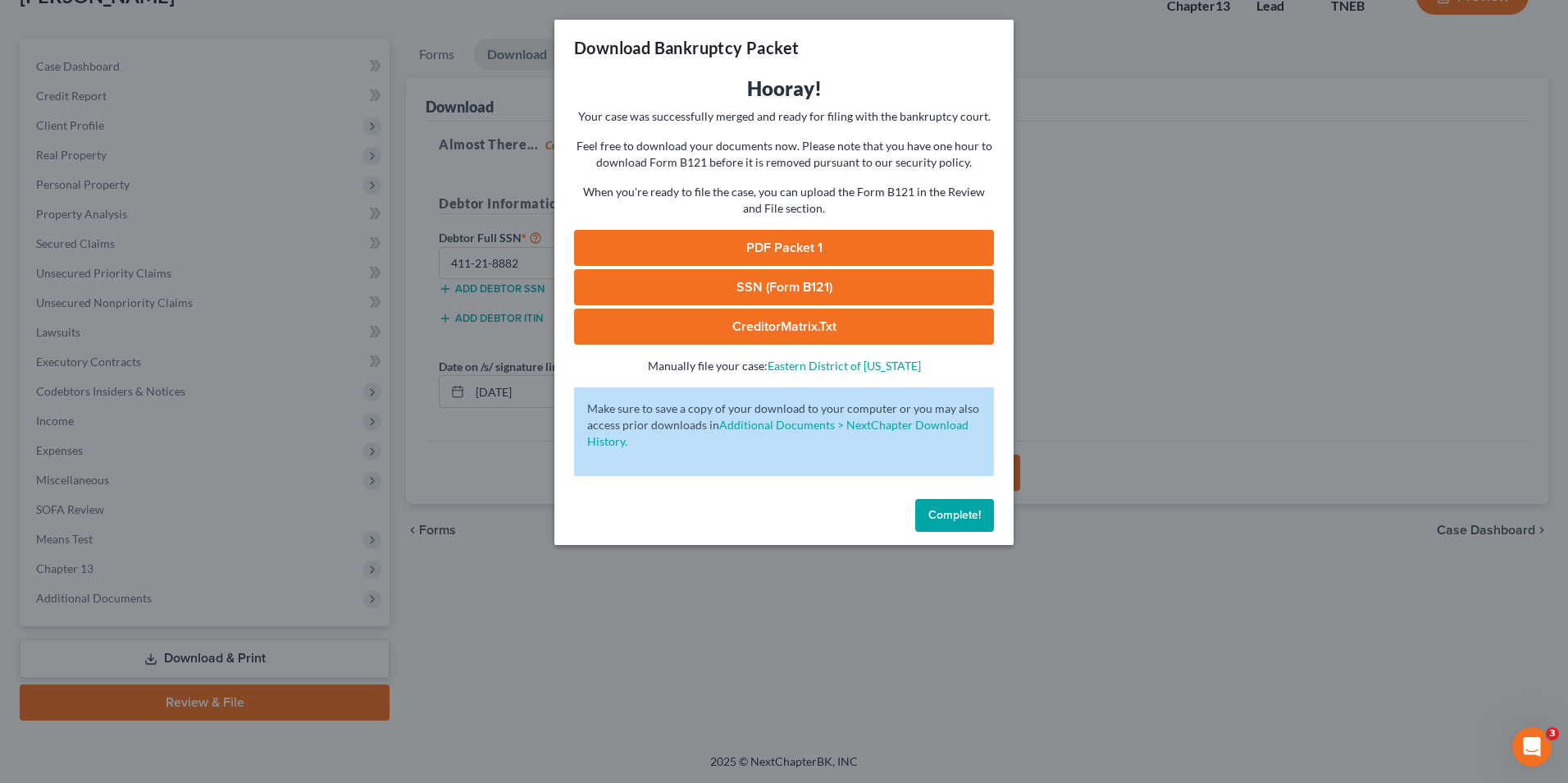
click at [784, 252] on link "PDF Packet 1" at bounding box center [784, 248] width 420 height 36
click at [790, 283] on link "SSN (Form B121)" at bounding box center [784, 287] width 420 height 36
click at [805, 333] on link "CreditorMatrix.txt" at bounding box center [784, 326] width 420 height 36
